Goal: Task Accomplishment & Management: Manage account settings

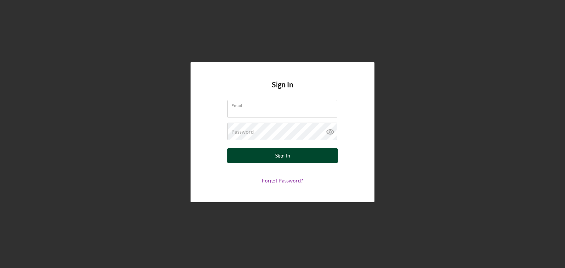
type input "[EMAIL_ADDRESS][DOMAIN_NAME]"
click at [267, 161] on button "Sign In" at bounding box center [282, 156] width 110 height 15
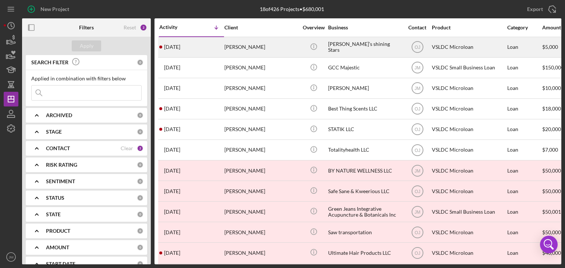
click at [229, 51] on div "[PERSON_NAME]" at bounding box center [261, 47] width 74 height 19
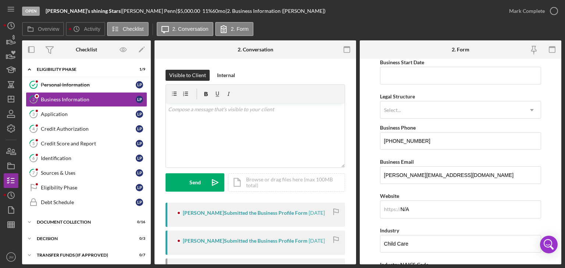
scroll to position [45, 0]
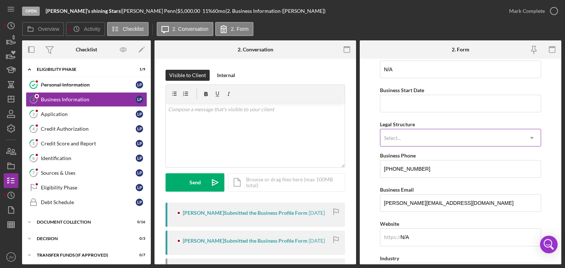
click at [527, 135] on icon "Icon/Dropdown Arrow" at bounding box center [532, 138] width 18 height 18
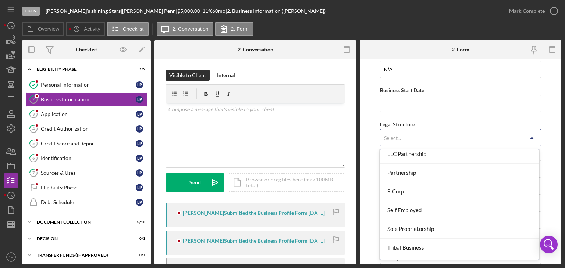
scroll to position [169, 0]
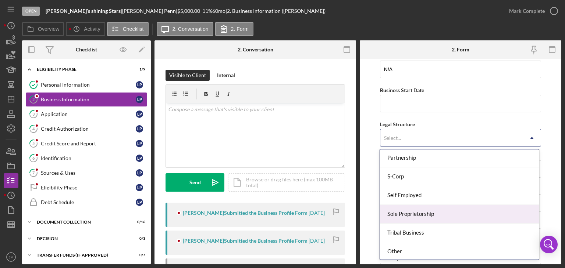
click at [507, 212] on div "Sole Proprietorship" at bounding box center [459, 214] width 159 height 19
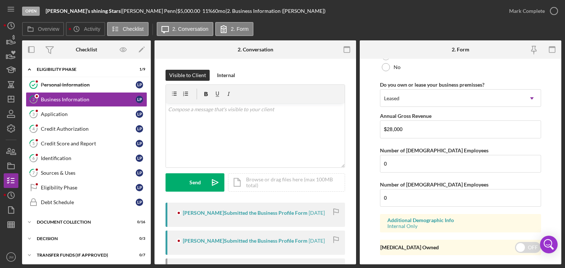
scroll to position [608, 0]
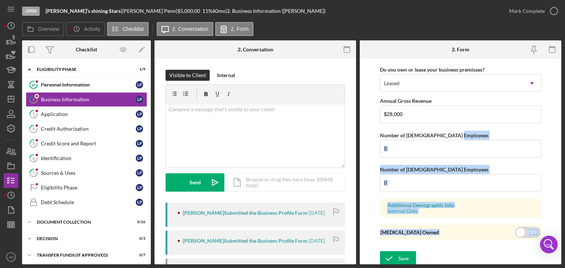
drag, startPoint x: 561, startPoint y: 228, endPoint x: 561, endPoint y: 133, distance: 95.6
click at [561, 133] on div "Open [PERSON_NAME]’s shining Stars | [PERSON_NAME] | $5,000.00 11 % 60 mo | 2. …" at bounding box center [282, 134] width 565 height 268
click at [546, 8] on icon "button" at bounding box center [554, 11] width 18 height 18
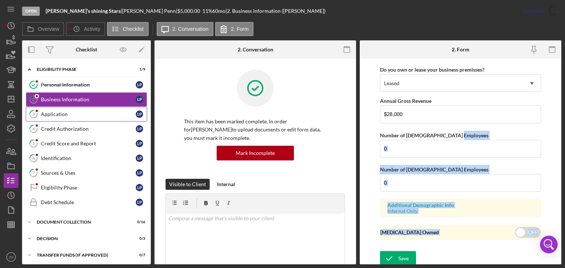
scroll to position [349, 0]
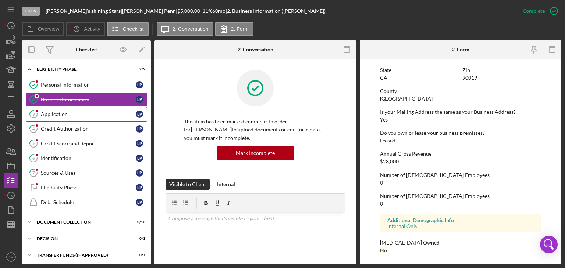
click at [59, 120] on link "3 Application L P" at bounding box center [86, 114] width 121 height 15
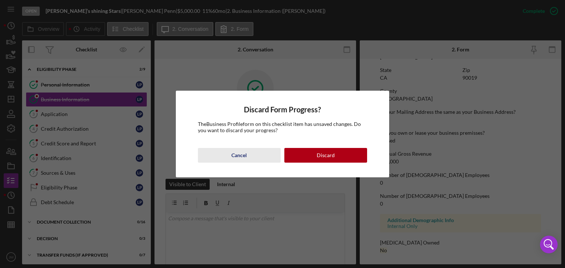
click at [264, 158] on button "Cancel" at bounding box center [239, 155] width 83 height 15
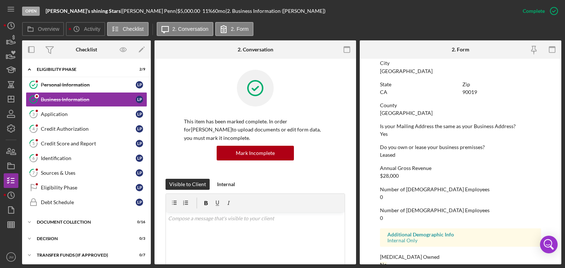
scroll to position [0, 0]
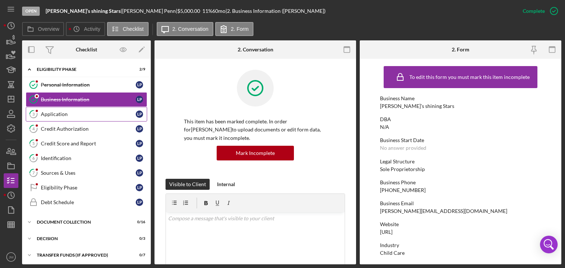
click at [82, 113] on div "Application" at bounding box center [88, 114] width 95 height 6
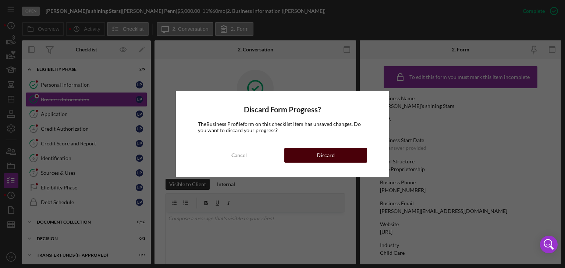
click at [321, 158] on div "Discard" at bounding box center [326, 155] width 18 height 15
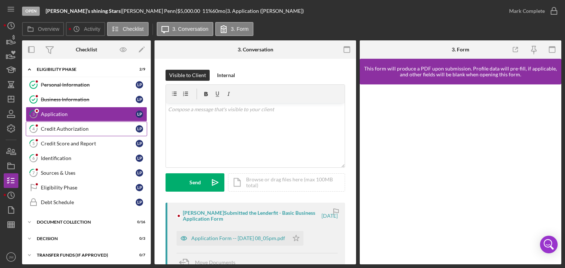
click at [68, 128] on div "Credit Authorization" at bounding box center [88, 129] width 95 height 6
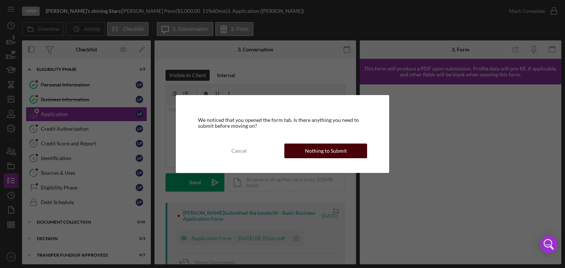
click at [300, 149] on button "Nothing to Submit" at bounding box center [325, 151] width 83 height 15
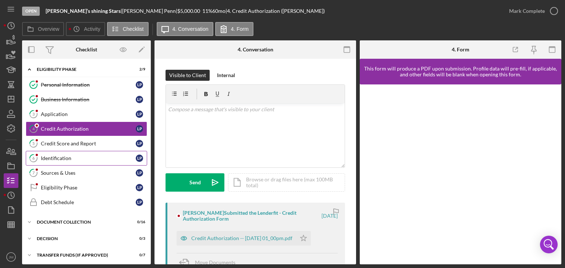
click at [60, 161] on link "6 Identification L P" at bounding box center [86, 158] width 121 height 15
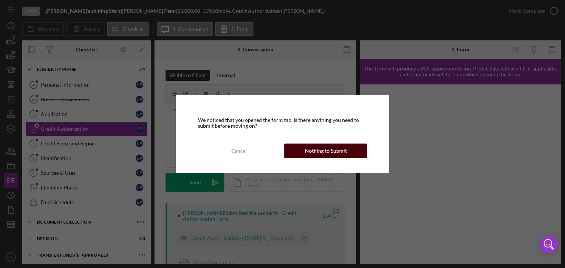
click at [347, 155] on button "Nothing to Submit" at bounding box center [325, 151] width 83 height 15
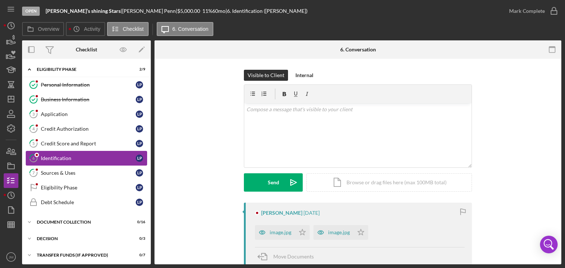
click at [94, 160] on div "Identification" at bounding box center [88, 159] width 95 height 6
click at [279, 232] on div "image.jpg" at bounding box center [281, 233] width 22 height 6
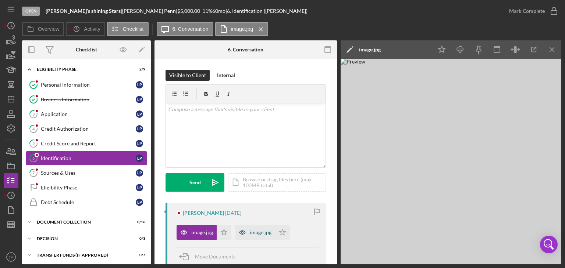
click at [244, 235] on icon "button" at bounding box center [242, 232] width 15 height 15
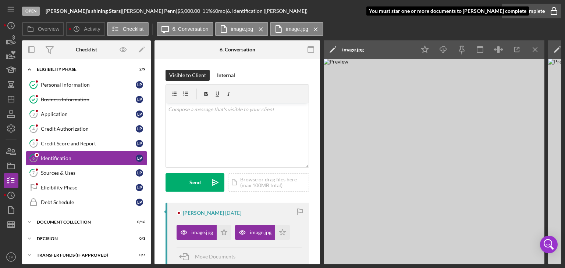
click at [523, 14] on div "Mark Complete" at bounding box center [527, 11] width 36 height 15
click at [521, 12] on div "Mark Complete" at bounding box center [527, 11] width 36 height 15
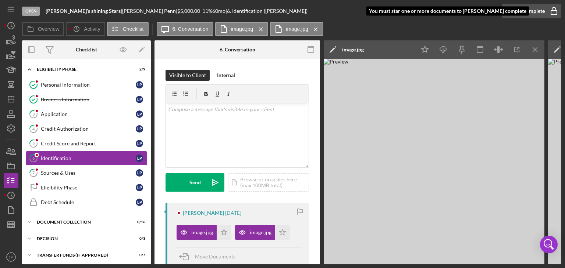
click at [521, 12] on div "Mark Complete" at bounding box center [527, 11] width 36 height 15
click at [531, 10] on div "Mark Complete" at bounding box center [527, 11] width 36 height 15
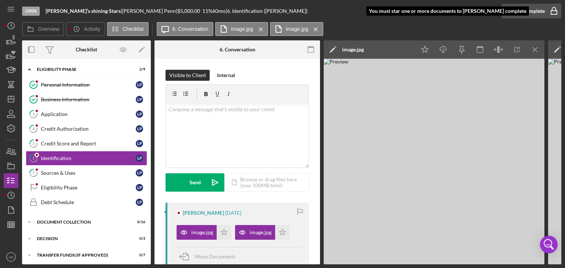
click at [516, 14] on div "Mark Complete" at bounding box center [527, 11] width 36 height 15
click at [227, 231] on polygon "button" at bounding box center [224, 232] width 6 height 6
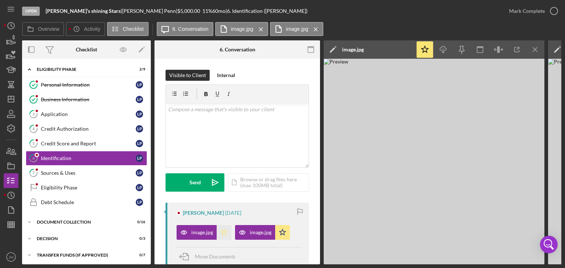
click at [225, 233] on icon "Icon/Star" at bounding box center [224, 232] width 15 height 15
click at [528, 9] on div "Mark Complete" at bounding box center [527, 11] width 36 height 15
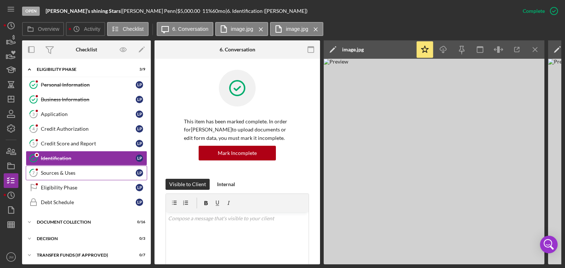
click at [92, 170] on div "Sources & Uses" at bounding box center [88, 173] width 95 height 6
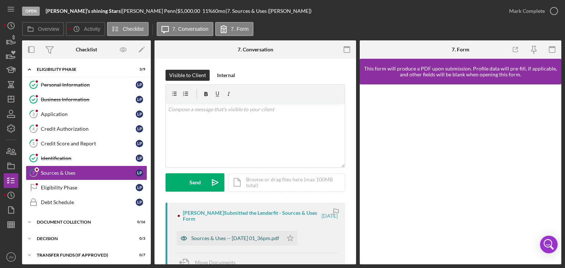
click at [250, 237] on div "Sources & Uses -- [DATE] 01_36pm.pdf" at bounding box center [235, 239] width 88 height 6
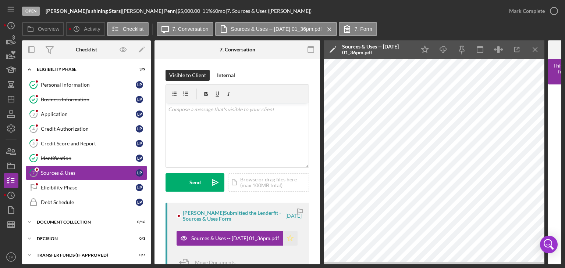
click at [287, 237] on icon "Icon/Star" at bounding box center [290, 238] width 15 height 15
click at [524, 17] on div "Mark Complete" at bounding box center [527, 11] width 36 height 15
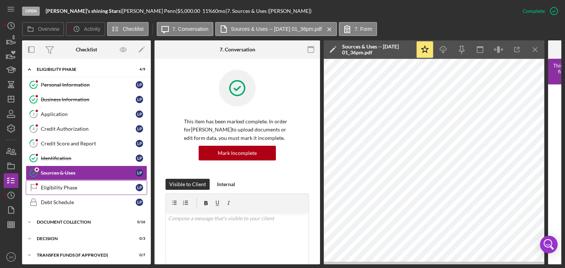
click at [76, 188] on div "Eligibility Phase" at bounding box center [88, 188] width 95 height 6
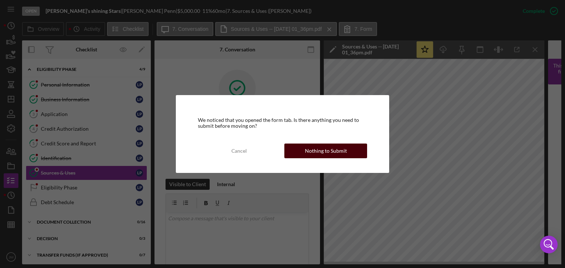
click at [312, 152] on div "Nothing to Submit" at bounding box center [326, 151] width 42 height 15
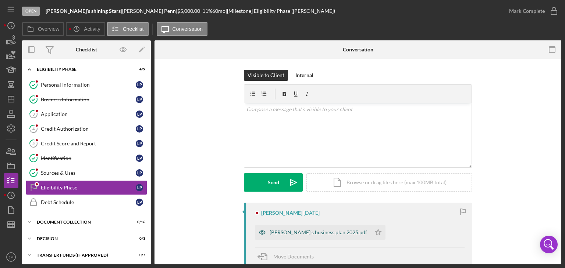
click at [323, 234] on div "[PERSON_NAME]’s business plan 2025.pdf" at bounding box center [318, 233] width 97 height 6
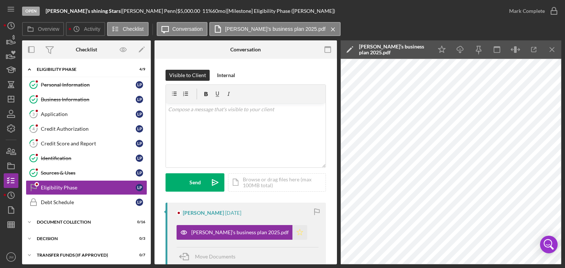
click at [297, 233] on polygon "button" at bounding box center [300, 232] width 6 height 6
click at [528, 12] on div "Mark Complete" at bounding box center [527, 11] width 36 height 15
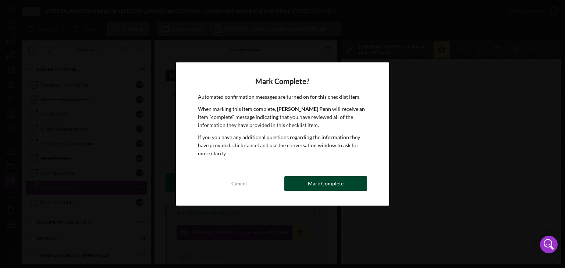
click at [332, 184] on div "Mark Complete" at bounding box center [326, 183] width 36 height 15
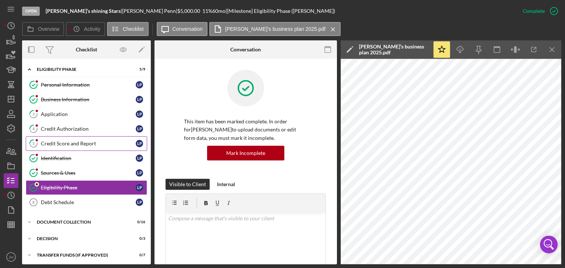
click at [69, 145] on div "Credit Score and Report" at bounding box center [88, 144] width 95 height 6
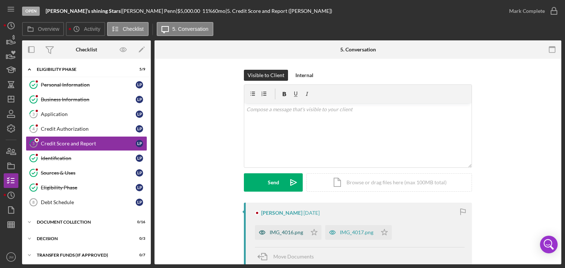
click at [295, 233] on div "IMG_4016.png" at bounding box center [286, 233] width 33 height 6
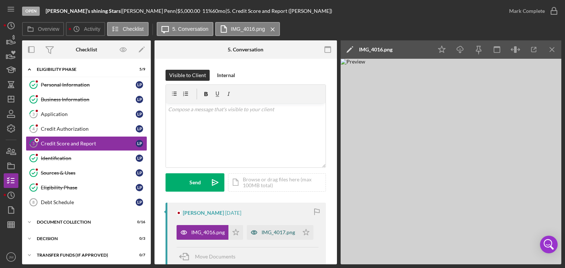
click at [261, 236] on div "IMG_4017.png" at bounding box center [277, 233] width 33 height 6
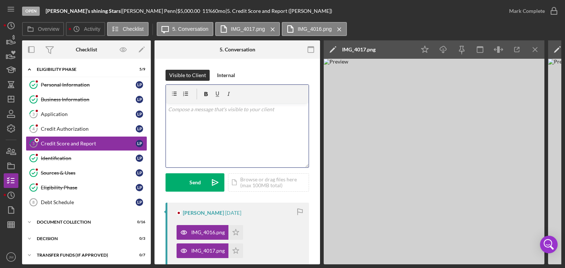
click at [232, 114] on div "v Color teal Color pink Remove color Add row above Add row below Add column bef…" at bounding box center [237, 135] width 143 height 64
click at [239, 110] on p "Hello [PERSON_NAME] a full credit report is needed" at bounding box center [237, 110] width 139 height 8
click at [241, 108] on p "Hello [PERSON_NAME] a full credit report is needed" at bounding box center [237, 110] width 139 height 8
click at [245, 108] on p "Hello [PERSON_NAME] a full credit report simmary is needed" at bounding box center [237, 114] width 139 height 17
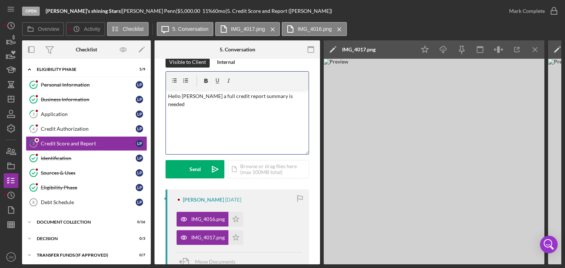
scroll to position [7, 0]
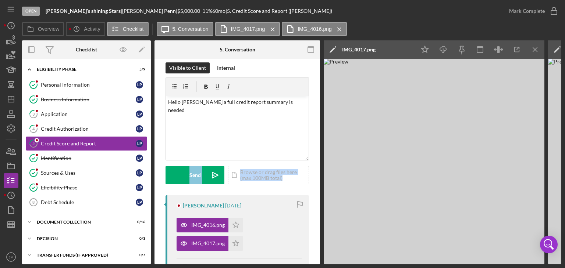
drag, startPoint x: 318, startPoint y: 120, endPoint x: 317, endPoint y: 179, distance: 58.8
click at [317, 179] on div "Visible to Client Internal v Color teal Color pink Remove color Add row above A…" at bounding box center [236, 212] width 165 height 323
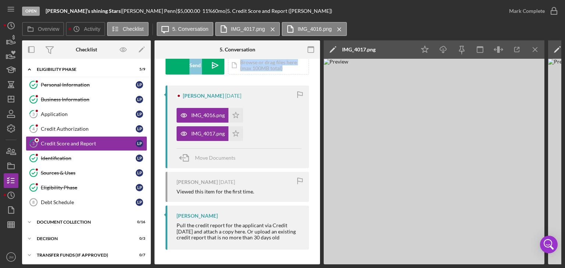
scroll to position [0, 0]
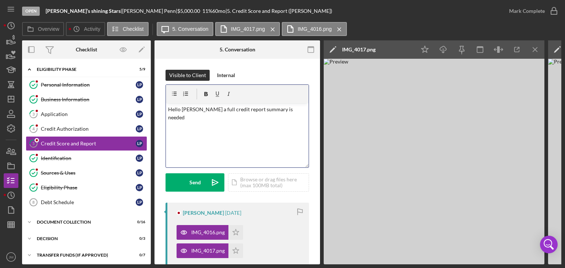
click at [293, 114] on div "v Color teal Color pink Remove color Add row above Add row below Add column bef…" at bounding box center [237, 135] width 143 height 64
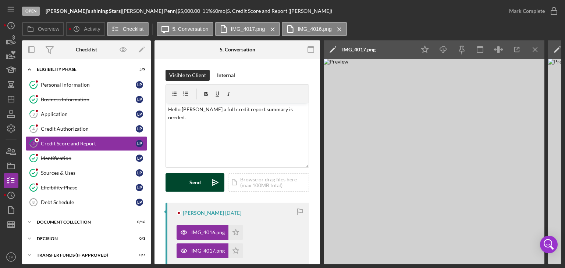
click at [179, 186] on button "Send Icon/icon-invite-send" at bounding box center [194, 183] width 59 height 18
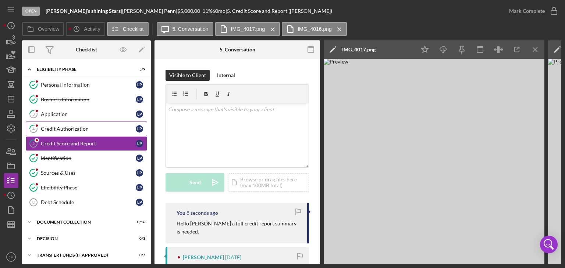
click at [69, 129] on div "Credit Authorization" at bounding box center [88, 129] width 95 height 6
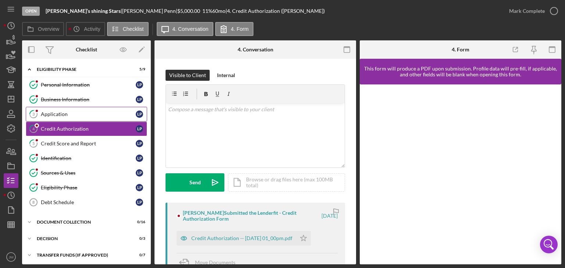
click at [66, 115] on div "Application" at bounding box center [88, 114] width 95 height 6
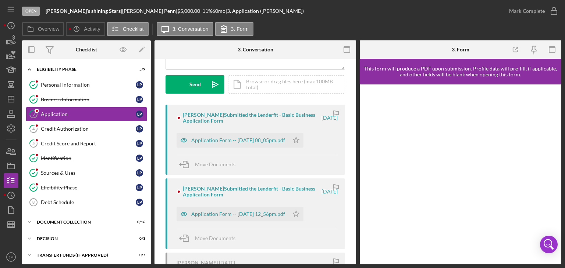
scroll to position [102, 0]
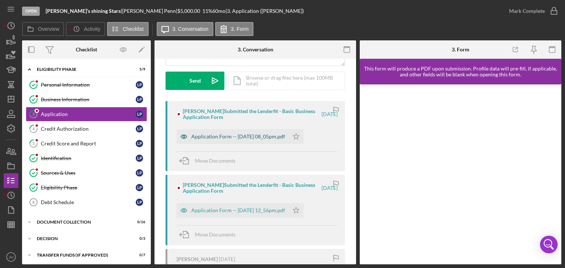
click at [248, 138] on div "Application Form -- [DATE] 08_05pm.pdf" at bounding box center [238, 137] width 94 height 6
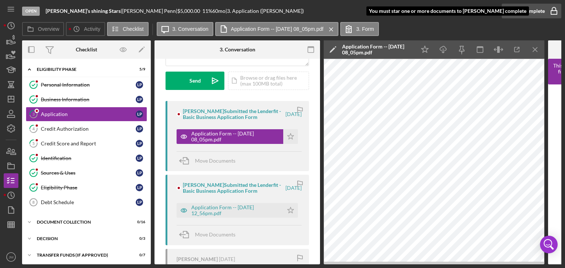
click at [520, 7] on div "Mark Complete" at bounding box center [527, 11] width 36 height 15
click at [520, 10] on div "Mark Complete" at bounding box center [527, 11] width 36 height 15
click at [250, 217] on div "Application Form -- [DATE] 12_56pm.pdf" at bounding box center [235, 211] width 88 height 12
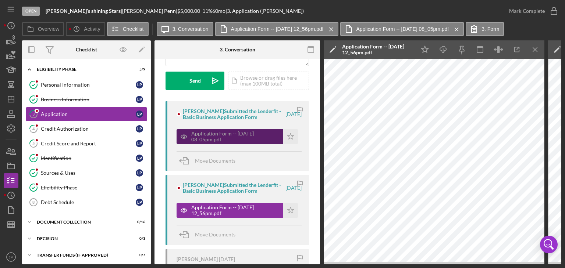
click at [231, 143] on div "Application Form -- [DATE] 08_05pm.pdf" at bounding box center [235, 137] width 88 height 12
click at [229, 140] on div "Application Form -- [DATE] 08_05pm.pdf" at bounding box center [235, 137] width 88 height 12
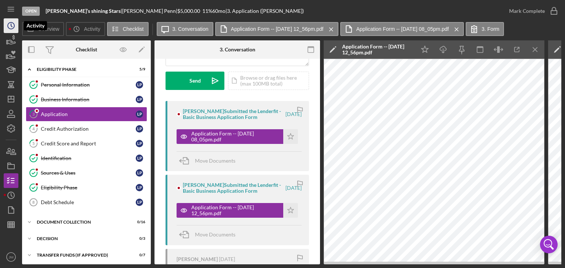
click at [8, 22] on icon "Icon/History" at bounding box center [11, 26] width 18 height 18
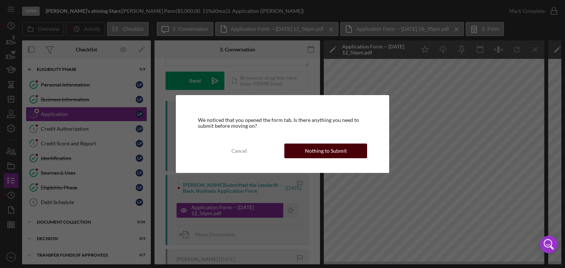
click at [295, 153] on button "Nothing to Submit" at bounding box center [325, 151] width 83 height 15
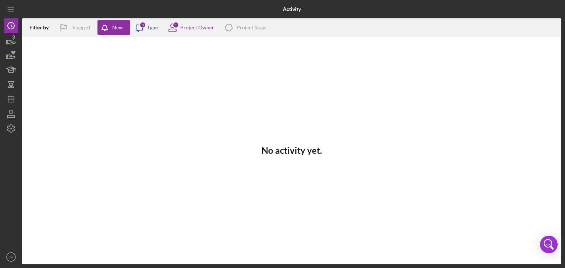
click at [142, 31] on icon "Icon/Message" at bounding box center [139, 27] width 18 height 18
click at [16, 18] on div "Icon/Menu" at bounding box center [11, 9] width 15 height 18
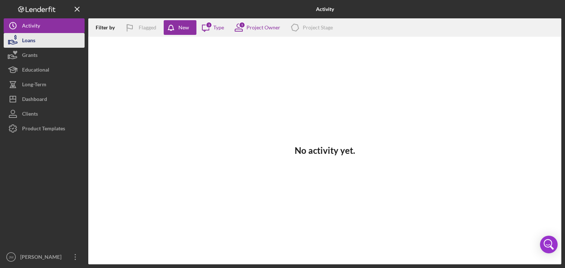
click at [32, 40] on div "Loans" at bounding box center [28, 41] width 13 height 17
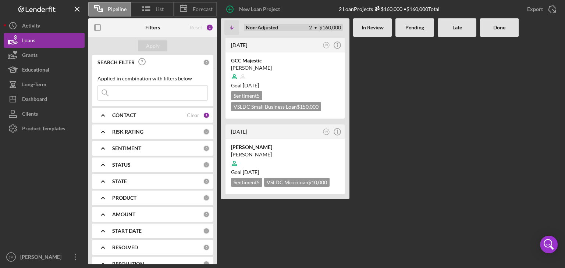
click at [254, 35] on div "Open 2 $160,000 Non-Adjusted 2 • $160,000" at bounding box center [293, 27] width 105 height 24
click at [237, 65] on div "[PERSON_NAME]" at bounding box center [285, 67] width 108 height 7
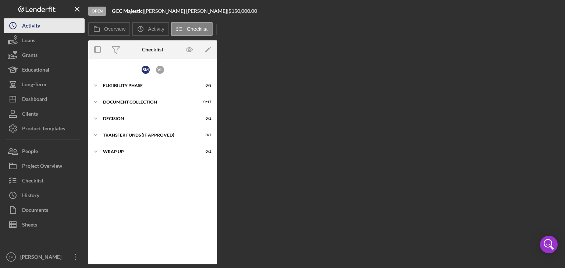
click at [53, 30] on button "Icon/History Activity" at bounding box center [44, 25] width 81 height 15
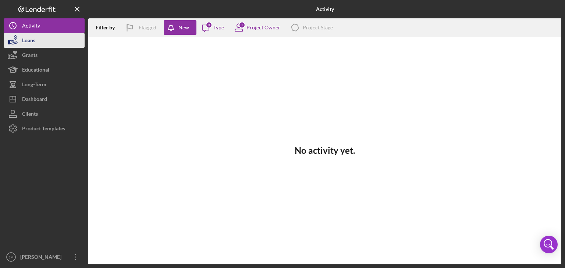
click at [41, 42] on button "Loans" at bounding box center [44, 40] width 81 height 15
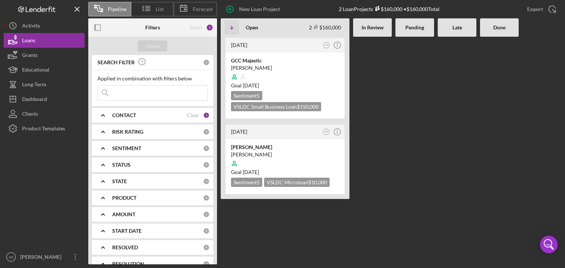
click at [426, 25] on div "Pending" at bounding box center [414, 28] width 31 height 6
click at [131, 116] on b "CONTACT" at bounding box center [124, 116] width 24 height 6
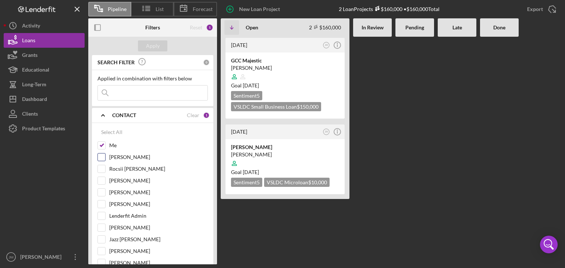
click at [104, 155] on input "[PERSON_NAME]" at bounding box center [101, 157] width 7 height 7
checkbox input "true"
click at [99, 261] on input "[PERSON_NAME]" at bounding box center [101, 263] width 7 height 7
checkbox input "true"
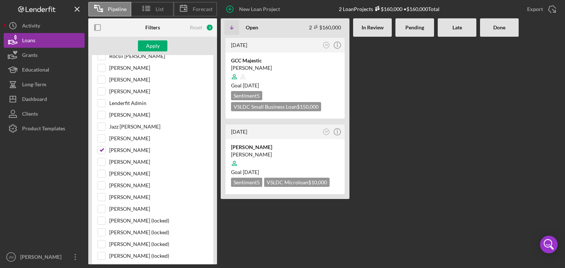
scroll to position [118, 0]
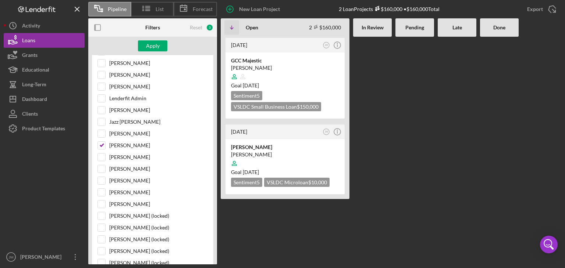
click at [154, 52] on div "Apply" at bounding box center [152, 46] width 129 height 18
click at [154, 50] on div "Apply" at bounding box center [153, 45] width 14 height 11
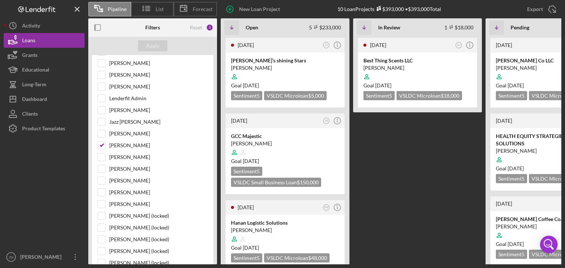
click at [435, 150] on Review "[DATE] OJ Icon/Info Best Thing Scents LLC [PERSON_NAME] Goal [DATE] Sentiment 5…" at bounding box center [417, 151] width 129 height 228
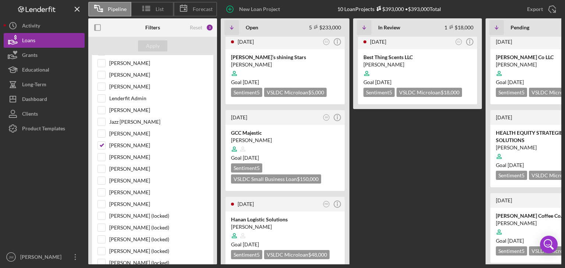
scroll to position [0, 0]
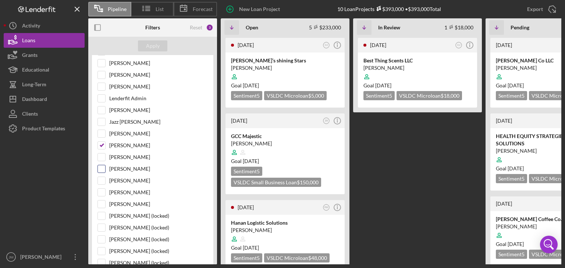
click at [100, 167] on input "[PERSON_NAME]" at bounding box center [101, 168] width 7 height 7
checkbox input "true"
click at [148, 47] on div "Apply" at bounding box center [153, 45] width 14 height 11
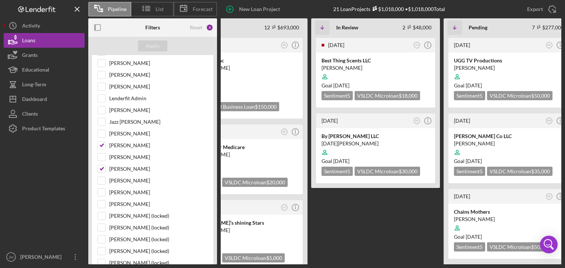
scroll to position [0, 141]
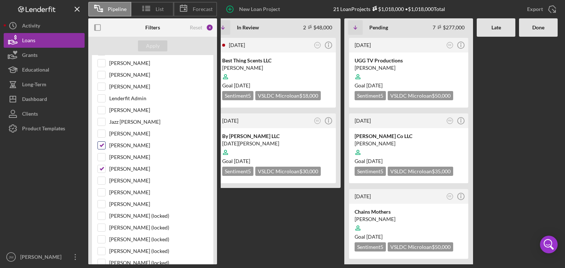
click at [103, 144] on input "[PERSON_NAME]" at bounding box center [101, 145] width 7 height 7
checkbox input "false"
click at [101, 165] on input "[PERSON_NAME]" at bounding box center [101, 168] width 7 height 7
checkbox input "false"
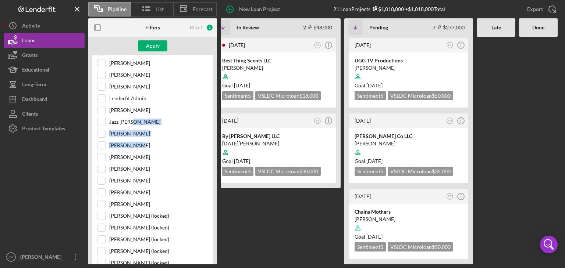
drag, startPoint x: 215, startPoint y: 150, endPoint x: 218, endPoint y: 126, distance: 24.1
click at [218, 126] on div "Filters Reset 2 Apply SEARCH FILTER 0 Applied in combination with filters below…" at bounding box center [154, 141] width 132 height 246
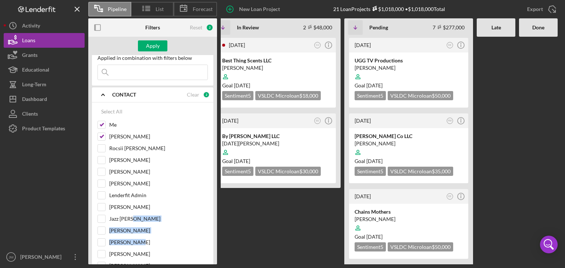
scroll to position [3, 0]
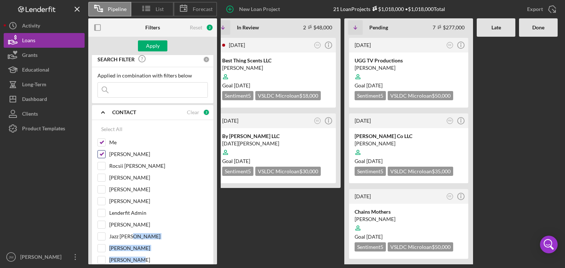
click at [101, 153] on input "[PERSON_NAME]" at bounding box center [101, 154] width 7 height 7
checkbox input "false"
click at [155, 49] on div "Apply" at bounding box center [153, 45] width 14 height 11
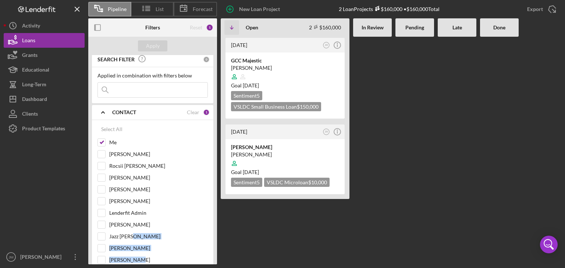
scroll to position [0, 0]
click at [293, 52] on div "[DATE] JM Icon/Info" at bounding box center [284, 45] width 119 height 15
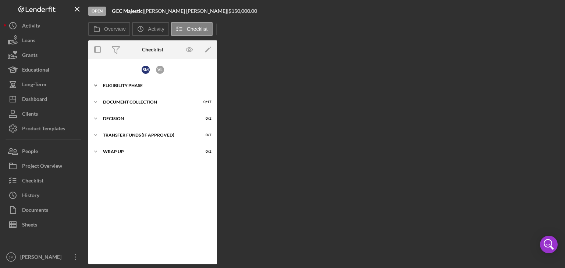
click at [144, 88] on div "Icon/Expander Eligibility Phase 0 / 8" at bounding box center [152, 85] width 129 height 15
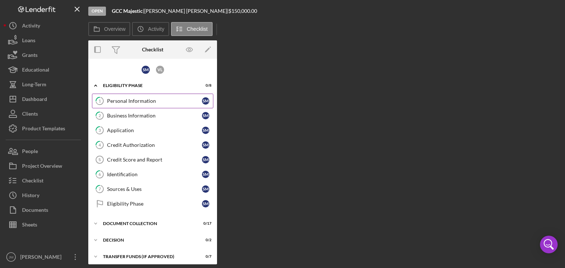
click at [141, 98] on div "Personal Information" at bounding box center [154, 101] width 95 height 6
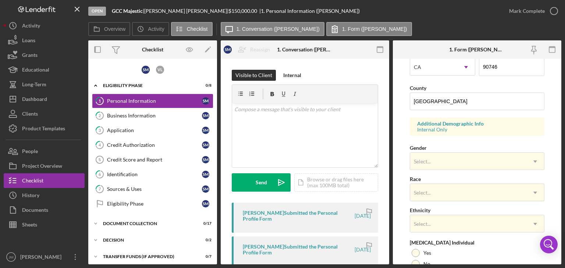
scroll to position [226, 0]
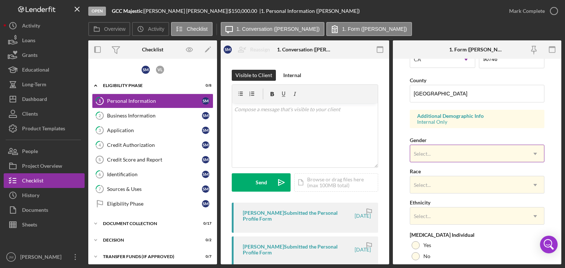
click at [460, 155] on div "Select..." at bounding box center [468, 154] width 116 height 17
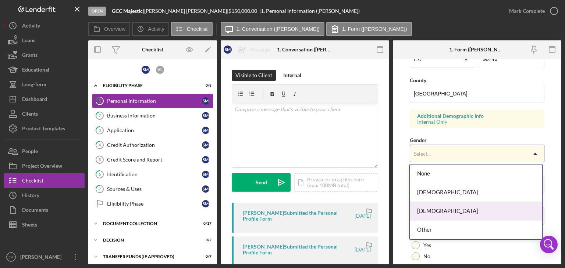
click at [453, 211] on div "[DEMOGRAPHIC_DATA]" at bounding box center [476, 211] width 132 height 19
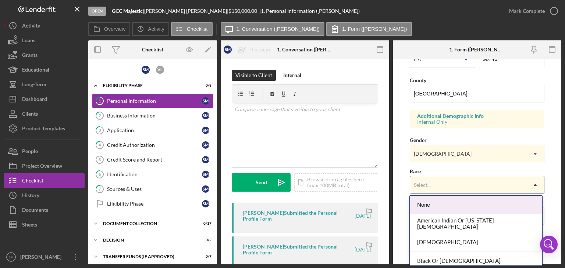
click at [446, 189] on div "Select..." at bounding box center [468, 185] width 116 height 17
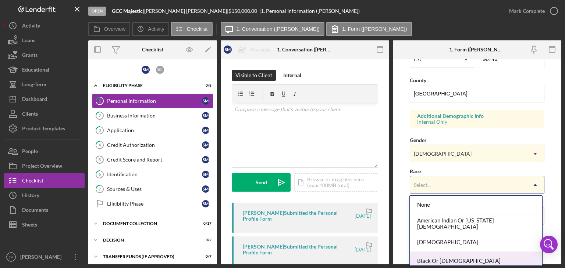
click at [466, 260] on div "Black Or [DEMOGRAPHIC_DATA]" at bounding box center [476, 261] width 132 height 19
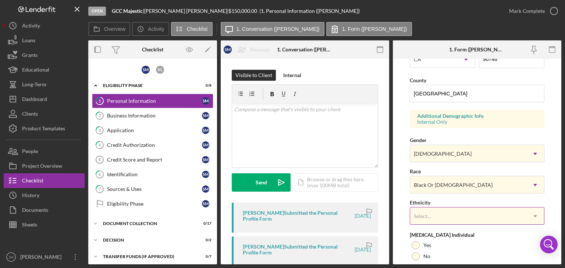
click at [465, 217] on div "Select..." at bounding box center [468, 216] width 116 height 17
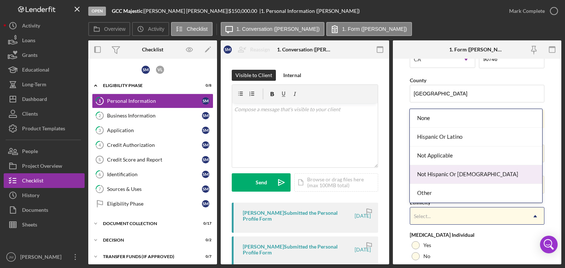
click at [446, 182] on div "Not Hispanic Or [DEMOGRAPHIC_DATA]" at bounding box center [476, 174] width 132 height 19
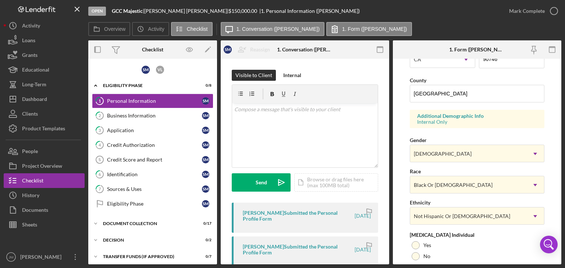
scroll to position [284, 0]
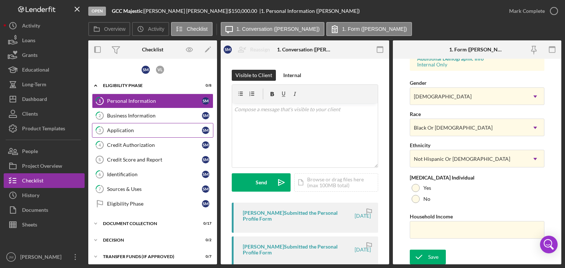
click at [145, 131] on div "Application" at bounding box center [154, 131] width 95 height 6
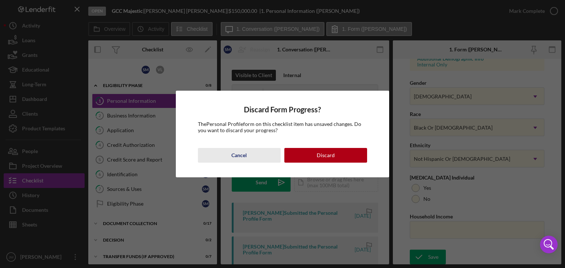
click at [252, 159] on button "Cancel" at bounding box center [239, 155] width 83 height 15
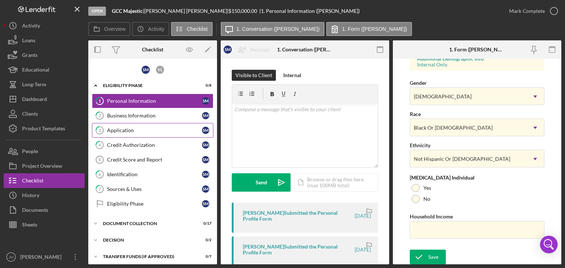
click at [164, 128] on div "Application" at bounding box center [154, 131] width 95 height 6
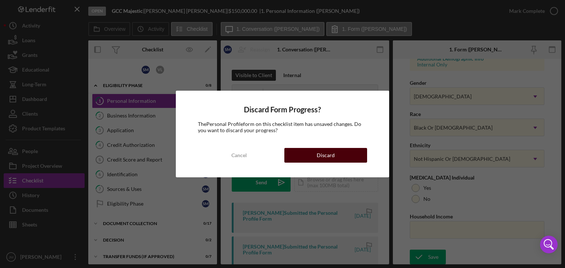
click at [306, 155] on button "Discard" at bounding box center [325, 155] width 83 height 15
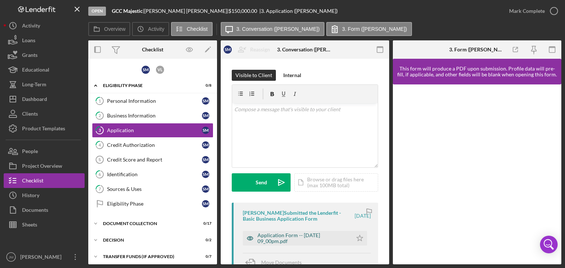
click at [307, 236] on div "Application Form -- [DATE] 09_00pm.pdf" at bounding box center [302, 239] width 91 height 12
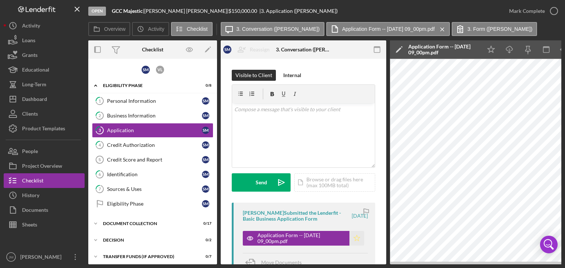
click at [354, 238] on icon "Icon/Star" at bounding box center [356, 238] width 15 height 15
click at [510, 15] on div "Mark Complete" at bounding box center [527, 11] width 36 height 15
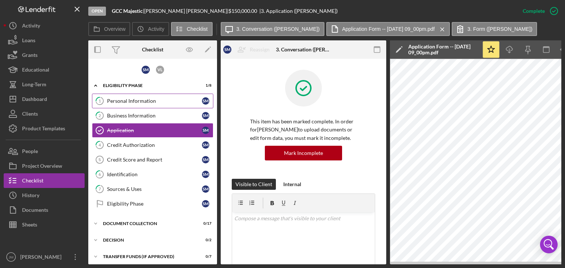
click at [143, 102] on div "Personal Information" at bounding box center [154, 101] width 95 height 6
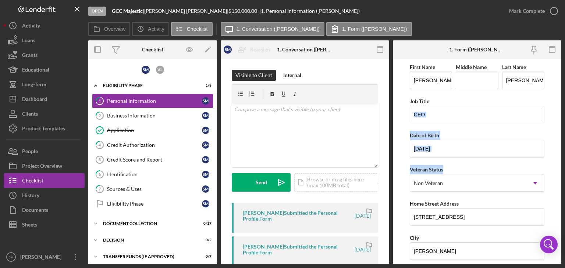
drag, startPoint x: 560, startPoint y: 134, endPoint x: 563, endPoint y: 168, distance: 34.4
click at [563, 168] on div "Open GCC Majestic | [PERSON_NAME] | $150,000.00 | 1. Personal Information ([PER…" at bounding box center [282, 134] width 565 height 268
click at [562, 167] on div "Open GCC Majestic | [PERSON_NAME] | $150,000.00 | 1. Personal Information ([PER…" at bounding box center [282, 134] width 565 height 268
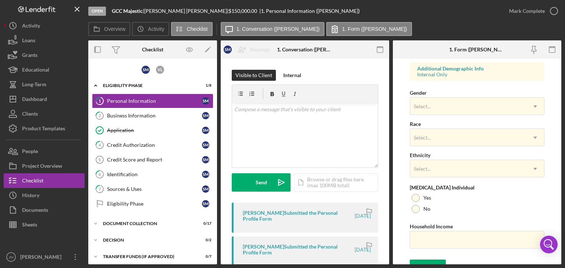
scroll to position [284, 0]
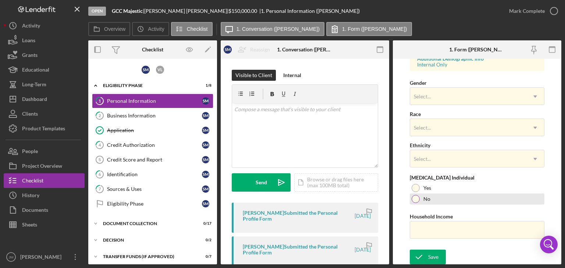
click at [415, 199] on div at bounding box center [415, 199] width 8 height 8
click at [424, 227] on input "Household Income" at bounding box center [477, 230] width 135 height 18
type input "$220,000"
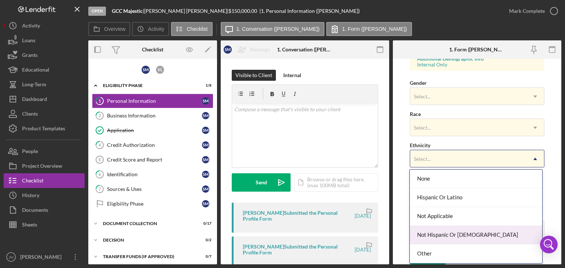
drag, startPoint x: 499, startPoint y: 159, endPoint x: 455, endPoint y: 241, distance: 92.8
click at [455, 241] on div "Not Hispanic Or [DEMOGRAPHIC_DATA]" at bounding box center [476, 235] width 132 height 19
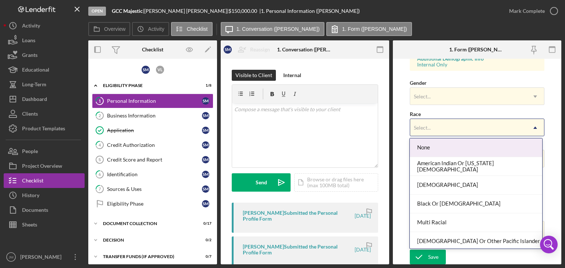
click at [436, 130] on div "Select..." at bounding box center [468, 127] width 116 height 17
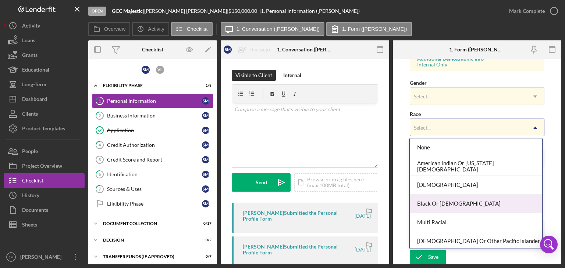
click at [439, 200] on div "Black Or [DEMOGRAPHIC_DATA]" at bounding box center [476, 204] width 132 height 19
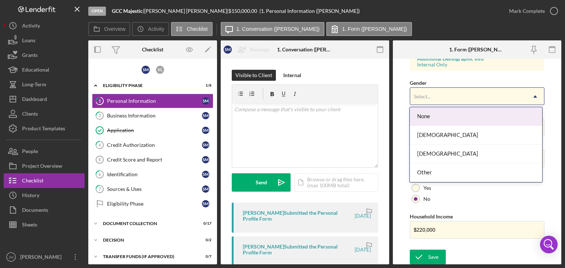
click at [430, 99] on div "Select..." at bounding box center [468, 96] width 116 height 17
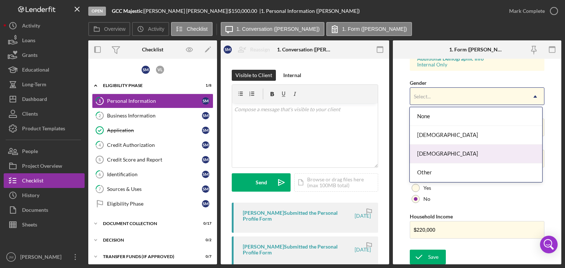
click at [433, 154] on div "[DEMOGRAPHIC_DATA]" at bounding box center [476, 154] width 132 height 19
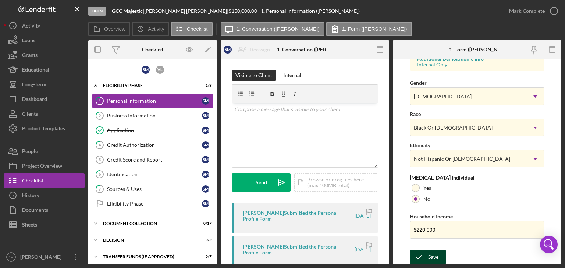
click at [424, 258] on icon "submit" at bounding box center [419, 257] width 18 height 18
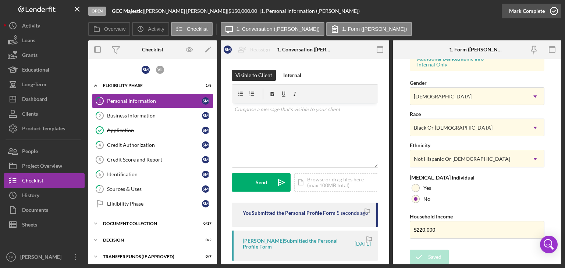
click at [529, 13] on div "Mark Complete" at bounding box center [527, 11] width 36 height 15
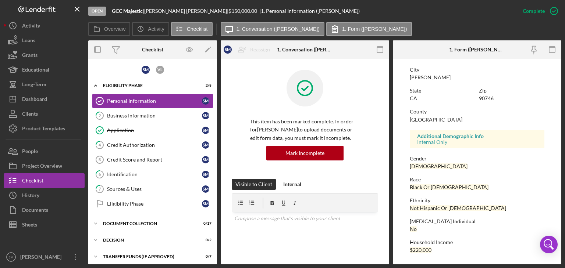
scroll to position [143, 0]
click at [151, 115] on div "Business Information" at bounding box center [154, 116] width 95 height 6
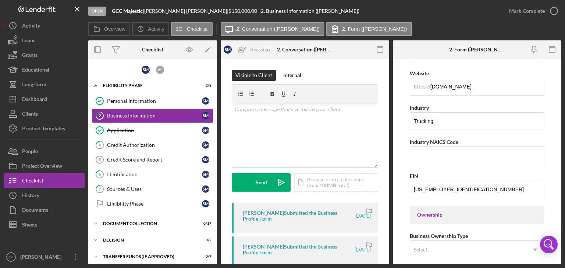
scroll to position [203, 0]
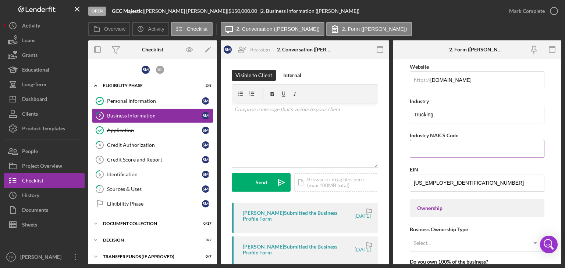
click at [472, 150] on input "Industry NAICS Code" at bounding box center [477, 149] width 135 height 18
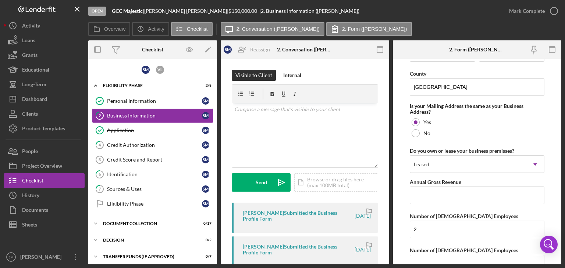
scroll to position [710, 0]
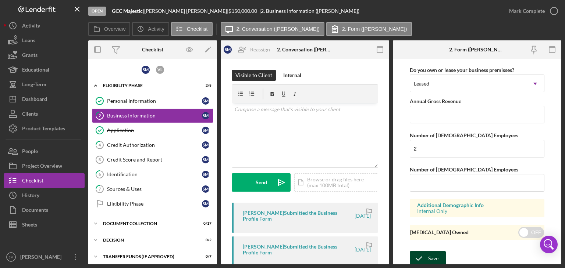
type input "484120"
click at [428, 256] on div "Save" at bounding box center [433, 258] width 10 height 15
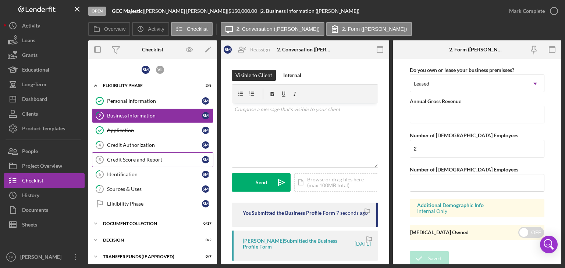
click at [131, 161] on div "Credit Score and Report" at bounding box center [154, 160] width 95 height 6
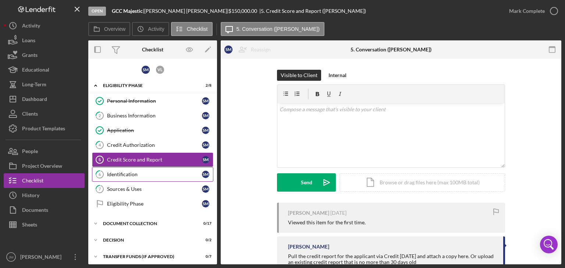
click at [143, 176] on div "Identification" at bounding box center [154, 175] width 95 height 6
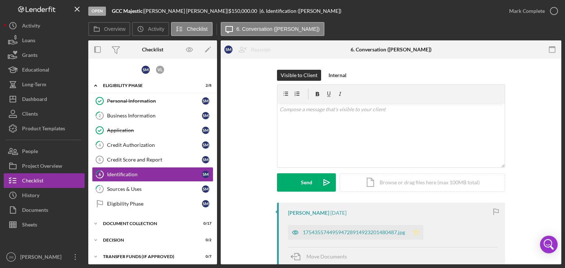
click at [416, 233] on icon "Icon/Star" at bounding box center [415, 232] width 15 height 15
click at [385, 232] on div "17543557449594728914923201480487.jpg" at bounding box center [354, 233] width 102 height 6
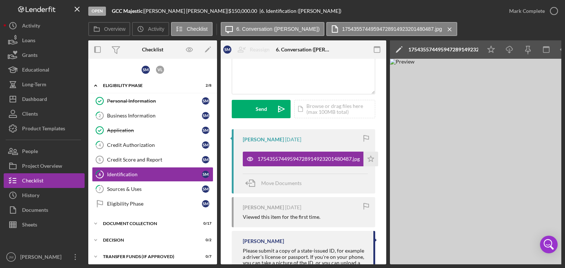
scroll to position [88, 0]
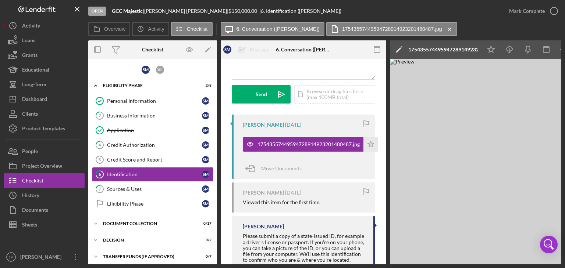
click at [397, 223] on img at bounding box center [500, 162] width 221 height 206
